Goal: Navigation & Orientation: Find specific page/section

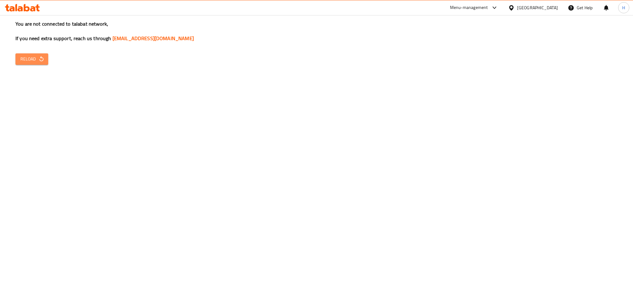
click at [28, 60] on span "Reload" at bounding box center [31, 59] width 23 height 8
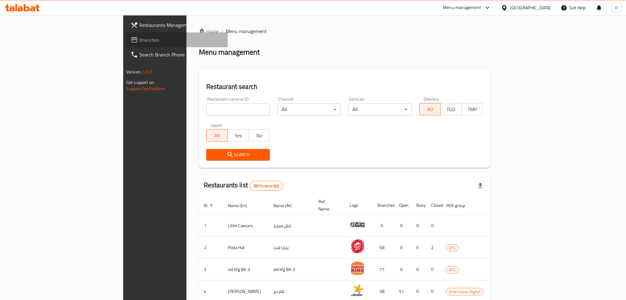
click at [139, 39] on span "Branches" at bounding box center [181, 39] width 84 height 7
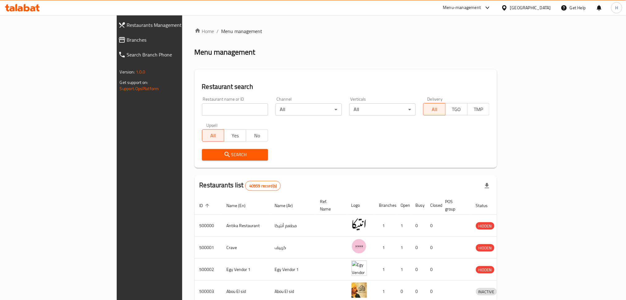
click at [202, 107] on input "search" at bounding box center [235, 109] width 66 height 12
click at [127, 37] on span "Branches" at bounding box center [172, 39] width 90 height 7
click at [127, 42] on span "Branches" at bounding box center [172, 39] width 90 height 7
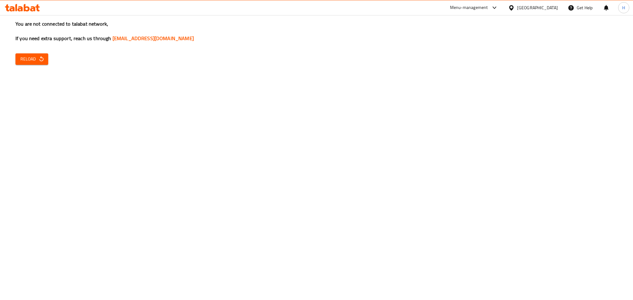
click at [37, 60] on span "Reload" at bounding box center [31, 59] width 23 height 8
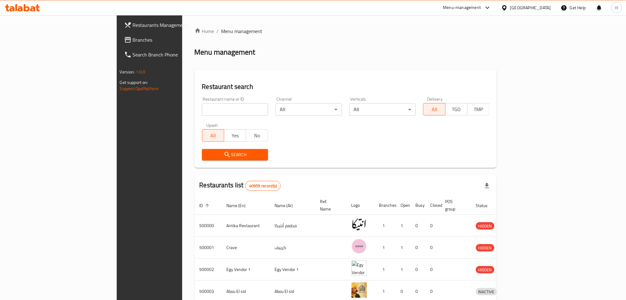
click at [133, 38] on span "Branches" at bounding box center [175, 39] width 84 height 7
click at [127, 41] on span "Branches" at bounding box center [172, 39] width 90 height 7
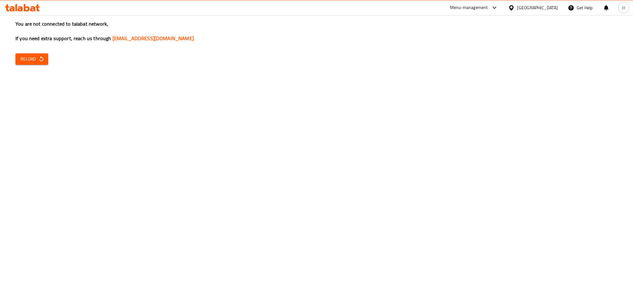
click at [35, 59] on span "Reload" at bounding box center [31, 59] width 23 height 8
click at [33, 60] on span "Reload" at bounding box center [31, 59] width 23 height 8
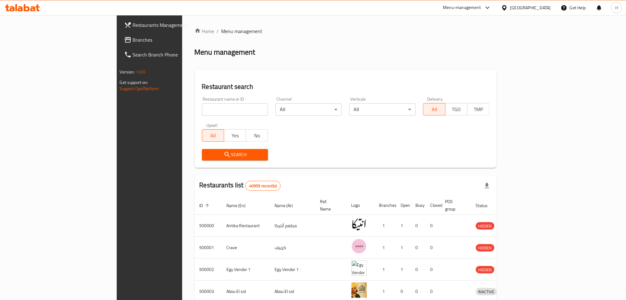
click at [133, 39] on span "Branches" at bounding box center [175, 39] width 84 height 7
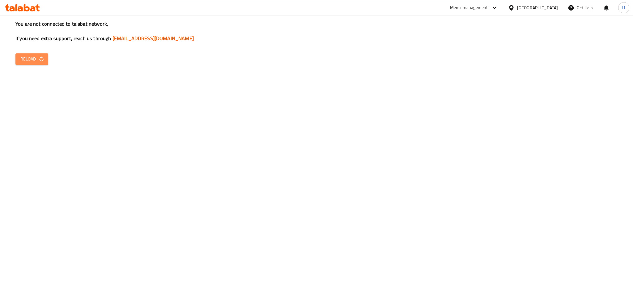
click at [31, 61] on span "Reload" at bounding box center [31, 59] width 23 height 8
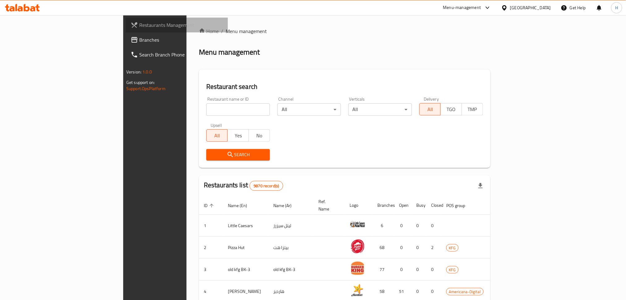
click at [126, 30] on link "Restaurants Management" at bounding box center [177, 25] width 102 height 15
click at [133, 42] on span "Branches" at bounding box center [178, 39] width 90 height 7
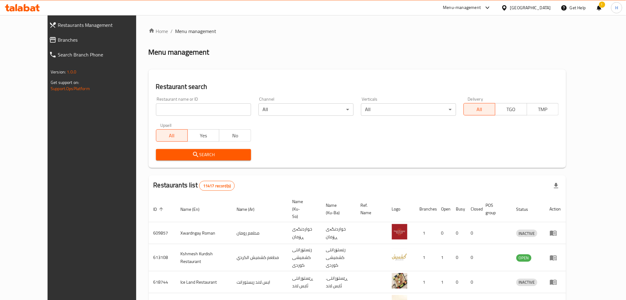
click at [58, 40] on span "Branches" at bounding box center [103, 39] width 90 height 7
click at [58, 38] on span "Branches" at bounding box center [103, 39] width 90 height 7
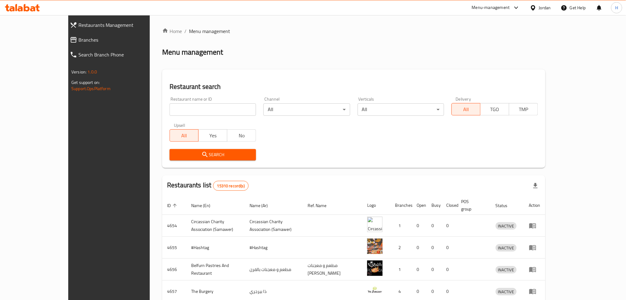
click at [78, 40] on span "Branches" at bounding box center [123, 39] width 90 height 7
